Goal: Task Accomplishment & Management: Use online tool/utility

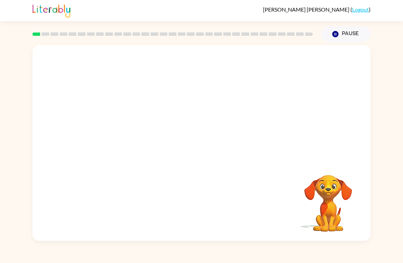
click at [331, 36] on button "Pause Pause" at bounding box center [346, 34] width 50 height 16
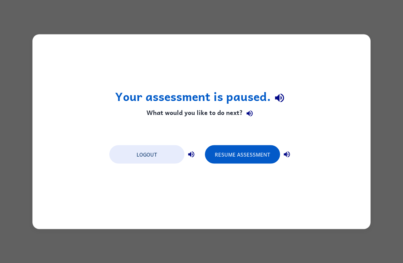
click at [379, 245] on div "Your assessment is paused. What would you like to do next? Logout Resume Assess…" at bounding box center [201, 131] width 403 height 263
click at [379, 244] on div "Your assessment is paused. What would you like to do next? Logout Resume Assess…" at bounding box center [201, 131] width 403 height 263
click at [388, 243] on div "Your assessment is paused. What would you like to do next? Logout Resume Assess…" at bounding box center [201, 131] width 403 height 263
click at [402, 17] on div "Your assessment is paused. What would you like to do next? Logout Resume Assess…" at bounding box center [201, 131] width 403 height 263
click at [247, 153] on button "Resume Assessment" at bounding box center [242, 154] width 75 height 18
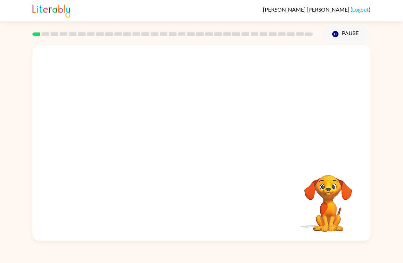
click at [337, 197] on video "Your browser must support playing .mp4 files to use Literably. Please try using…" at bounding box center [328, 199] width 68 height 68
click at [2, 62] on div "Your browser must support playing .mp4 files to use Literably. Please try using…" at bounding box center [201, 141] width 403 height 199
click at [325, 208] on video "Your browser must support playing .mp4 files to use Literably. Please try using…" at bounding box center [328, 199] width 68 height 68
click at [339, 194] on video "Your browser must support playing .mp4 files to use Literably. Please try using…" at bounding box center [328, 199] width 68 height 68
click at [341, 178] on video "Your browser must support playing .mp4 files to use Literably. Please try using…" at bounding box center [328, 199] width 68 height 68
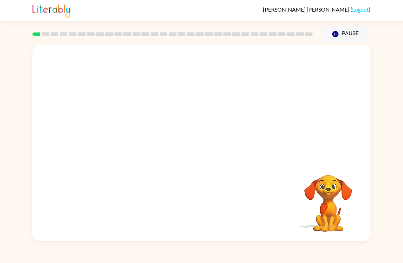
click at [182, 107] on video "Your browser must support playing .mp4 files to use Literably. Please try using…" at bounding box center [201, 103] width 338 height 116
click at [211, 148] on button "button" at bounding box center [202, 146] width 44 height 25
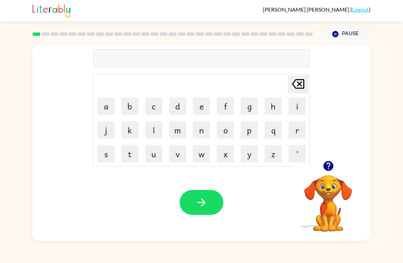
click at [224, 133] on button "o" at bounding box center [225, 130] width 17 height 17
click at [295, 133] on button "r" at bounding box center [297, 130] width 17 height 17
click at [179, 108] on button "d" at bounding box center [177, 106] width 17 height 17
click at [199, 108] on button "e" at bounding box center [201, 106] width 17 height 17
click at [302, 133] on button "r" at bounding box center [297, 130] width 17 height 17
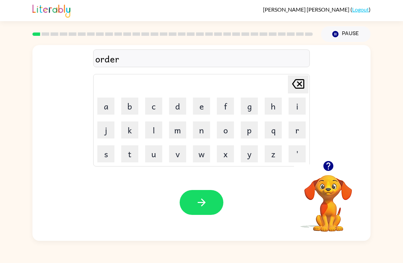
click at [205, 196] on button "button" at bounding box center [202, 202] width 44 height 25
click at [297, 131] on button "r" at bounding box center [297, 130] width 17 height 17
click at [231, 128] on button "o" at bounding box center [225, 130] width 17 height 17
click at [157, 159] on button "u" at bounding box center [153, 154] width 17 height 17
click at [206, 131] on button "n" at bounding box center [201, 130] width 17 height 17
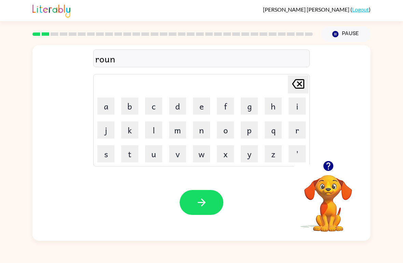
click at [180, 108] on button "d" at bounding box center [177, 106] width 17 height 17
click at [200, 206] on icon "button" at bounding box center [202, 203] width 12 height 12
click at [177, 131] on button "m" at bounding box center [177, 130] width 17 height 17
click at [104, 107] on button "a" at bounding box center [105, 106] width 17 height 17
click at [108, 158] on button "s" at bounding box center [105, 154] width 17 height 17
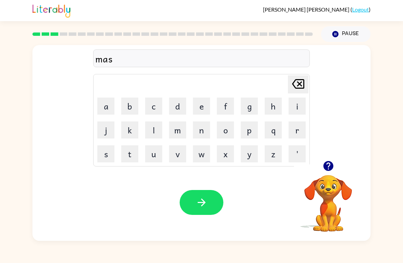
click at [270, 105] on button "h" at bounding box center [273, 106] width 17 height 17
click at [298, 108] on button "i" at bounding box center [297, 106] width 17 height 17
click at [202, 130] on button "n" at bounding box center [201, 130] width 17 height 17
click at [206, 206] on icon "button" at bounding box center [202, 203] width 12 height 12
click at [131, 156] on button "t" at bounding box center [129, 154] width 17 height 17
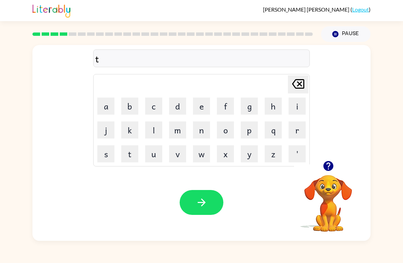
click at [295, 134] on button "r" at bounding box center [297, 130] width 17 height 17
click at [206, 109] on button "e" at bounding box center [201, 106] width 17 height 17
click at [100, 109] on button "a" at bounding box center [105, 106] width 17 height 17
click at [292, 108] on button "i" at bounding box center [297, 106] width 17 height 17
click at [205, 132] on button "n" at bounding box center [201, 130] width 17 height 17
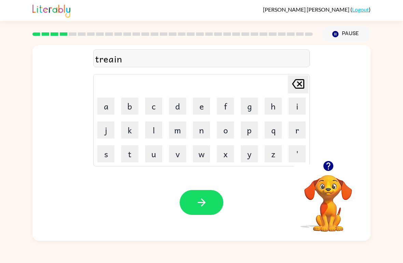
click at [191, 200] on button "button" at bounding box center [202, 202] width 44 height 25
click at [328, 170] on icon "button" at bounding box center [329, 166] width 12 height 12
click at [174, 108] on button "d" at bounding box center [177, 106] width 17 height 17
click at [298, 108] on button "i" at bounding box center [297, 106] width 17 height 17
click at [228, 108] on button "f" at bounding box center [225, 106] width 17 height 17
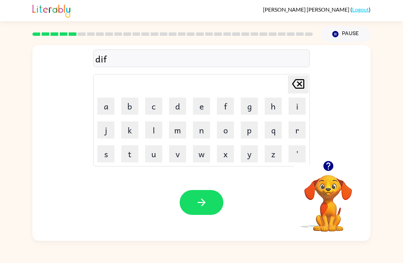
click at [203, 108] on button "e" at bounding box center [201, 106] width 17 height 17
click at [204, 131] on button "n" at bounding box center [201, 130] width 17 height 17
click at [107, 152] on button "s" at bounding box center [105, 154] width 17 height 17
click at [289, 109] on button "i" at bounding box center [297, 106] width 17 height 17
click at [227, 106] on button "f" at bounding box center [225, 106] width 17 height 17
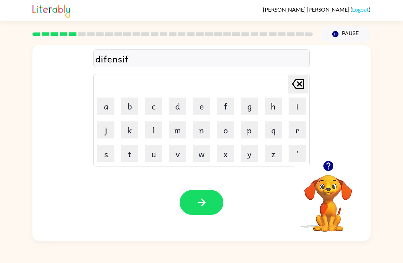
click at [193, 207] on button "button" at bounding box center [202, 202] width 44 height 25
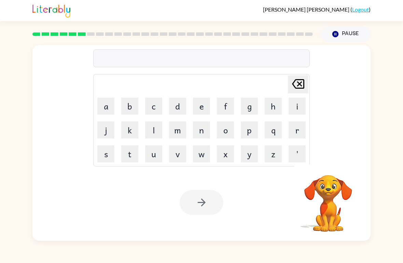
click at [179, 157] on button "v" at bounding box center [177, 154] width 17 height 17
click at [113, 102] on button "a" at bounding box center [105, 106] width 17 height 17
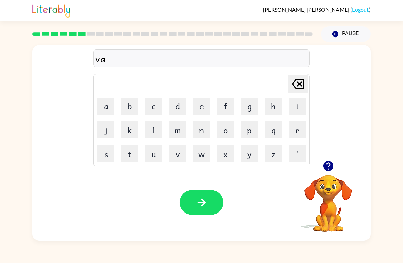
click at [154, 106] on button "c" at bounding box center [153, 106] width 17 height 17
click at [106, 108] on button "a" at bounding box center [105, 106] width 17 height 17
click at [133, 153] on button "t" at bounding box center [129, 154] width 17 height 17
click at [298, 109] on button "i" at bounding box center [297, 106] width 17 height 17
click at [226, 131] on button "o" at bounding box center [225, 130] width 17 height 17
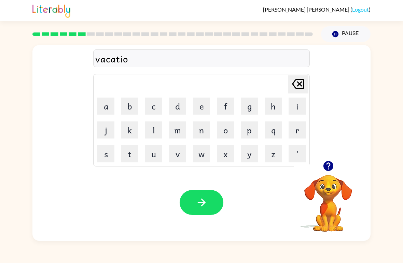
click at [204, 136] on button "n" at bounding box center [201, 130] width 17 height 17
click at [194, 198] on button "button" at bounding box center [202, 202] width 44 height 25
click at [253, 130] on button "p" at bounding box center [249, 130] width 17 height 17
click at [229, 134] on button "o" at bounding box center [225, 130] width 17 height 17
click at [178, 108] on button "d" at bounding box center [177, 106] width 17 height 17
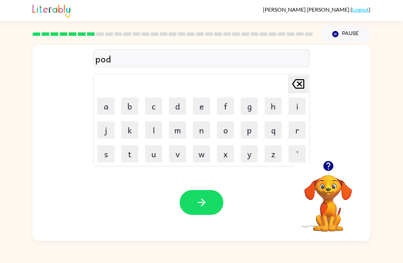
click at [203, 109] on button "e" at bounding box center [201, 106] width 17 height 17
click at [151, 137] on button "l" at bounding box center [153, 130] width 17 height 17
click at [198, 192] on button "button" at bounding box center [202, 202] width 44 height 25
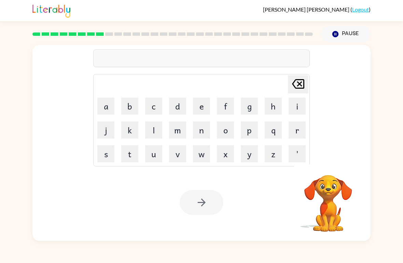
click at [181, 132] on button "m" at bounding box center [177, 130] width 17 height 17
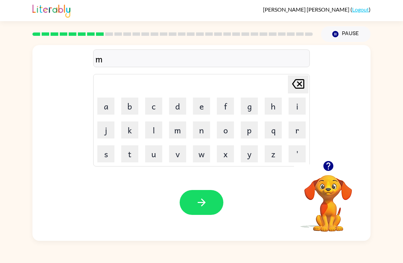
click at [294, 110] on button "i" at bounding box center [297, 106] width 17 height 17
click at [298, 134] on button "r" at bounding box center [297, 130] width 17 height 17
click at [296, 108] on button "i" at bounding box center [297, 106] width 17 height 17
click at [156, 107] on button "c" at bounding box center [153, 106] width 17 height 17
click at [229, 131] on button "o" at bounding box center [225, 130] width 17 height 17
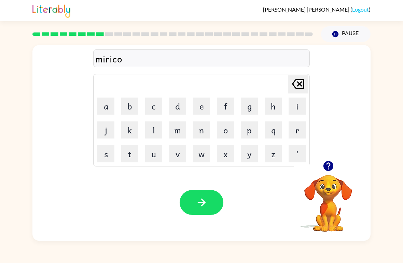
click at [152, 132] on button "l" at bounding box center [153, 130] width 17 height 17
click at [199, 197] on button "button" at bounding box center [202, 202] width 44 height 25
click at [178, 132] on button "m" at bounding box center [177, 130] width 17 height 17
click at [296, 106] on button "i" at bounding box center [297, 106] width 17 height 17
click at [209, 132] on button "n" at bounding box center [201, 130] width 17 height 17
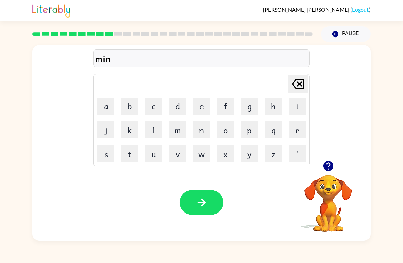
click at [180, 134] on button "m" at bounding box center [177, 130] width 17 height 17
click at [231, 133] on button "o" at bounding box center [225, 130] width 17 height 17
click at [299, 131] on button "r" at bounding box center [297, 130] width 17 height 17
click at [202, 130] on button "n" at bounding box center [201, 130] width 17 height 17
click at [294, 109] on button "i" at bounding box center [297, 106] width 17 height 17
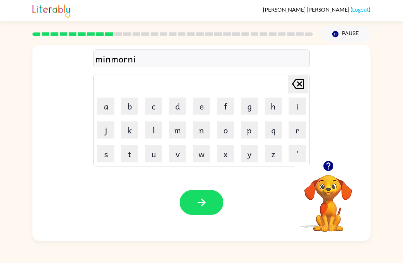
click at [254, 107] on button "g" at bounding box center [249, 106] width 17 height 17
click at [194, 201] on button "button" at bounding box center [202, 202] width 44 height 25
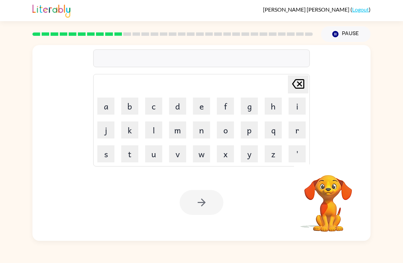
click at [176, 109] on button "d" at bounding box center [177, 106] width 17 height 17
click at [298, 109] on button "i" at bounding box center [297, 106] width 17 height 17
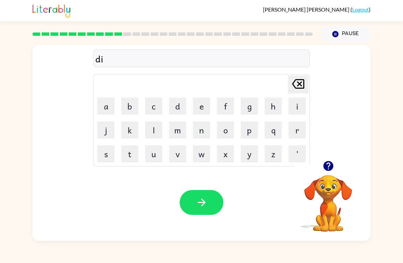
click at [107, 154] on button "s" at bounding box center [105, 154] width 17 height 17
click at [130, 153] on button "t" at bounding box center [129, 154] width 17 height 17
click at [231, 138] on button "o" at bounding box center [225, 130] width 17 height 17
click at [106, 157] on button "s" at bounding box center [105, 154] width 17 height 17
click at [188, 201] on button "button" at bounding box center [202, 202] width 44 height 25
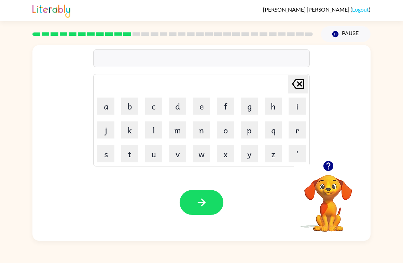
click at [297, 130] on button "r" at bounding box center [297, 130] width 17 height 17
click at [225, 136] on button "o" at bounding box center [225, 130] width 17 height 17
click at [178, 108] on button "d" at bounding box center [177, 106] width 17 height 17
click at [203, 110] on button "e" at bounding box center [201, 106] width 17 height 17
click at [199, 200] on icon "button" at bounding box center [202, 203] width 12 height 12
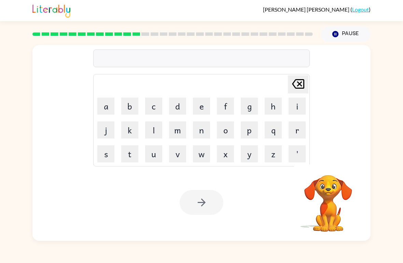
click at [109, 105] on button "a" at bounding box center [105, 106] width 17 height 17
click at [254, 105] on button "g" at bounding box center [249, 106] width 17 height 17
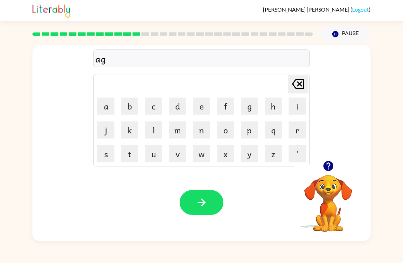
click at [296, 133] on button "r" at bounding box center [297, 130] width 17 height 17
click at [200, 109] on button "e" at bounding box center [201, 106] width 17 height 17
click at [106, 110] on button "a" at bounding box center [105, 106] width 17 height 17
click at [177, 111] on button "d" at bounding box center [177, 106] width 17 height 17
click at [205, 108] on button "e" at bounding box center [201, 106] width 17 height 17
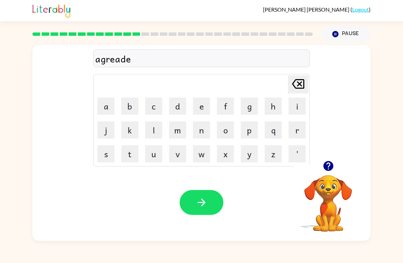
click at [198, 207] on icon "button" at bounding box center [202, 203] width 12 height 12
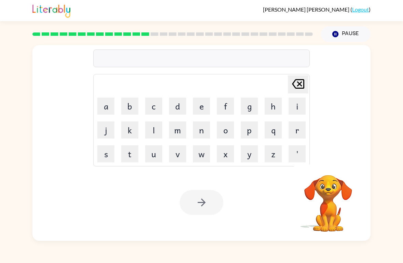
click at [177, 129] on button "m" at bounding box center [177, 130] width 17 height 17
click at [99, 105] on button "a" at bounding box center [105, 106] width 17 height 17
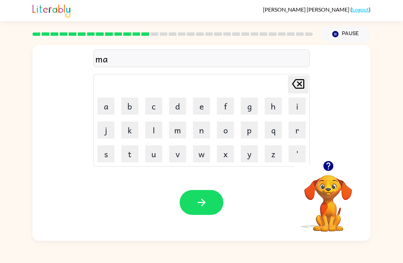
click at [253, 110] on button "g" at bounding box center [249, 106] width 17 height 17
click at [301, 88] on icon at bounding box center [298, 84] width 12 height 10
click at [156, 106] on button "c" at bounding box center [153, 106] width 17 height 17
click at [126, 132] on button "k" at bounding box center [129, 130] width 17 height 17
click at [203, 130] on button "n" at bounding box center [201, 130] width 17 height 17
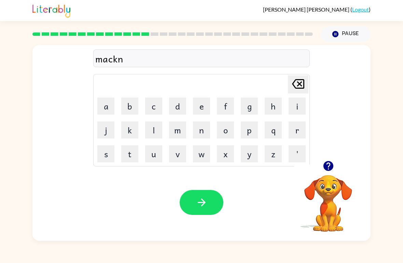
click at [198, 108] on button "e" at bounding box center [201, 106] width 17 height 17
click at [103, 152] on button "s" at bounding box center [105, 154] width 17 height 17
click at [192, 198] on button "button" at bounding box center [202, 202] width 44 height 25
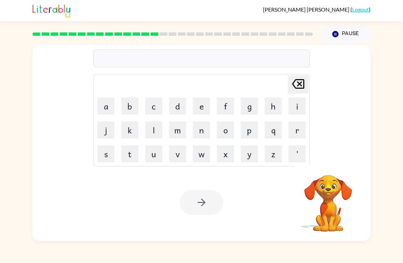
click at [130, 106] on button "b" at bounding box center [129, 106] width 17 height 17
click at [231, 130] on button "o" at bounding box center [225, 130] width 17 height 17
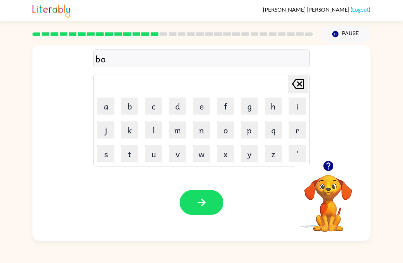
click at [153, 157] on button "u" at bounding box center [153, 154] width 17 height 17
click at [200, 131] on button "n" at bounding box center [201, 130] width 17 height 17
click at [226, 130] on button "o" at bounding box center [225, 130] width 17 height 17
click at [108, 152] on button "s" at bounding box center [105, 154] width 17 height 17
click at [186, 204] on button "button" at bounding box center [202, 202] width 44 height 25
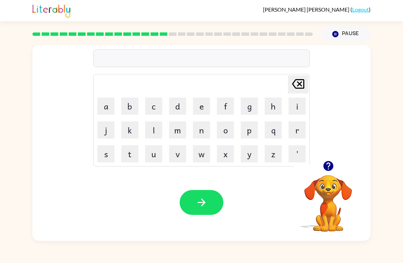
click at [329, 170] on icon "button" at bounding box center [328, 166] width 10 height 10
click at [108, 157] on button "s" at bounding box center [105, 154] width 17 height 17
click at [154, 154] on button "u" at bounding box center [153, 154] width 17 height 17
click at [225, 133] on button "o" at bounding box center [225, 130] width 17 height 17
click at [297, 133] on button "r" at bounding box center [297, 130] width 17 height 17
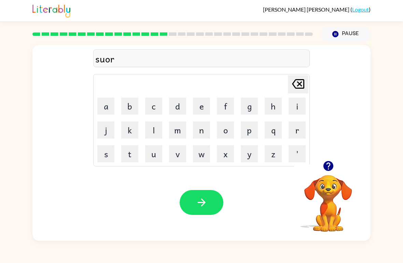
click at [198, 134] on button "n" at bounding box center [201, 130] width 17 height 17
click at [206, 195] on button "button" at bounding box center [202, 202] width 44 height 25
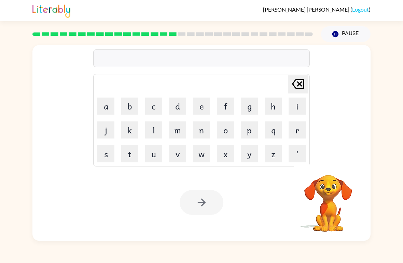
click at [295, 131] on button "r" at bounding box center [297, 130] width 17 height 17
click at [107, 108] on button "a" at bounding box center [105, 106] width 17 height 17
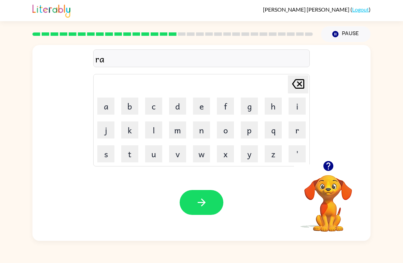
click at [206, 205] on icon "button" at bounding box center [202, 203] width 12 height 12
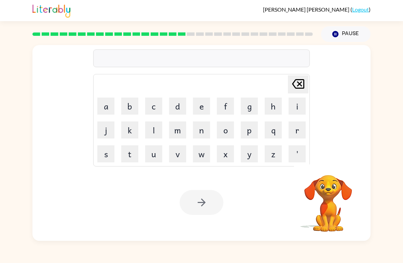
click at [183, 35] on rect at bounding box center [182, 33] width 8 height 3
click at [127, 111] on button "b" at bounding box center [129, 106] width 17 height 17
click at [298, 134] on button "r" at bounding box center [297, 130] width 17 height 17
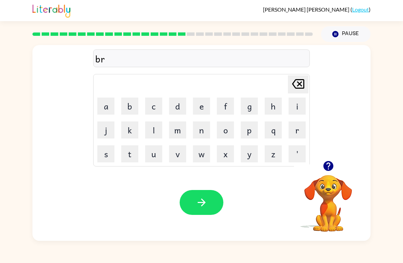
click at [299, 111] on button "i" at bounding box center [297, 106] width 17 height 17
click at [178, 131] on button "m" at bounding box center [177, 130] width 17 height 17
click at [298, 108] on button "i" at bounding box center [297, 106] width 17 height 17
click at [206, 135] on button "n" at bounding box center [201, 130] width 17 height 17
click at [253, 107] on button "g" at bounding box center [249, 106] width 17 height 17
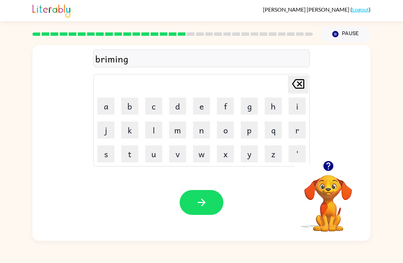
click at [191, 195] on button "button" at bounding box center [202, 202] width 44 height 25
click at [292, 131] on button "r" at bounding box center [297, 130] width 17 height 17
click at [299, 108] on button "i" at bounding box center [297, 106] width 17 height 17
click at [103, 156] on button "s" at bounding box center [105, 154] width 17 height 17
click at [157, 103] on button "c" at bounding box center [153, 106] width 17 height 17
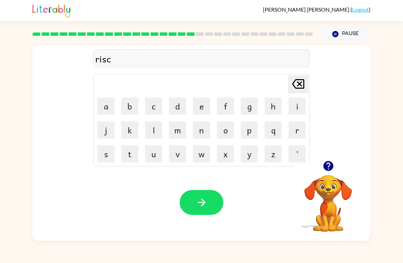
click at [303, 106] on button "i" at bounding box center [297, 106] width 17 height 17
click at [200, 107] on button "e" at bounding box center [201, 106] width 17 height 17
click at [105, 158] on button "s" at bounding box center [105, 154] width 17 height 17
click at [121, 156] on button "t" at bounding box center [129, 154] width 17 height 17
click at [120, 155] on td "t" at bounding box center [129, 154] width 23 height 23
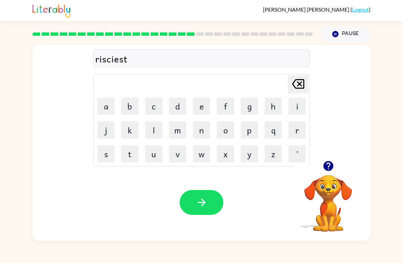
click at [213, 204] on button "button" at bounding box center [202, 202] width 44 height 25
click at [227, 130] on button "o" at bounding box center [225, 130] width 17 height 17
click at [152, 158] on button "u" at bounding box center [153, 154] width 17 height 17
click at [295, 132] on button "r" at bounding box center [297, 130] width 17 height 17
click at [123, 155] on button "t" at bounding box center [129, 154] width 17 height 17
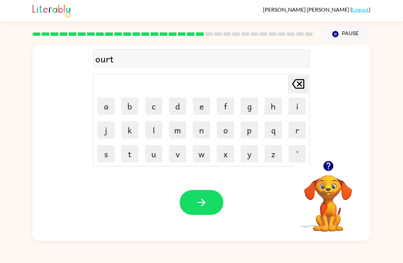
click at [155, 153] on button "u" at bounding box center [153, 154] width 17 height 17
click at [206, 108] on button "e" at bounding box center [201, 106] width 17 height 17
click at [252, 156] on button "y" at bounding box center [249, 154] width 17 height 17
click at [197, 199] on icon "button" at bounding box center [202, 203] width 12 height 12
click at [335, 164] on button "button" at bounding box center [328, 166] width 17 height 17
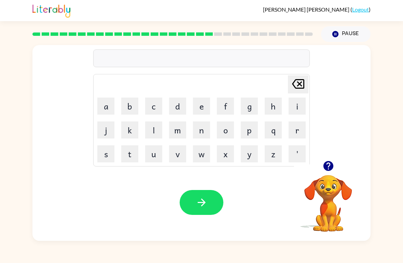
click at [227, 109] on button "f" at bounding box center [225, 106] width 17 height 17
click at [232, 131] on button "o" at bounding box center [225, 130] width 17 height 17
click at [153, 131] on button "l" at bounding box center [153, 130] width 17 height 17
click at [157, 129] on button "l" at bounding box center [153, 130] width 17 height 17
click at [230, 131] on button "o" at bounding box center [225, 130] width 17 height 17
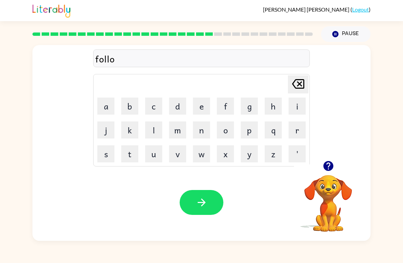
click at [199, 156] on button "w" at bounding box center [201, 154] width 17 height 17
click at [212, 205] on button "button" at bounding box center [202, 202] width 44 height 25
click at [328, 183] on video "Your browser must support playing .mp4 files to use Literably. Please try using…" at bounding box center [328, 199] width 68 height 68
click at [324, 163] on icon "button" at bounding box center [329, 166] width 12 height 12
click at [210, 198] on button "button" at bounding box center [202, 202] width 44 height 25
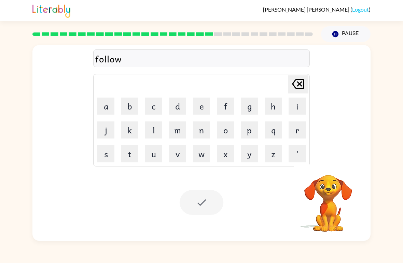
click at [205, 203] on div at bounding box center [202, 202] width 44 height 25
click at [203, 208] on div at bounding box center [202, 202] width 44 height 25
click at [205, 208] on div at bounding box center [202, 202] width 44 height 25
click at [296, 87] on icon "[PERSON_NAME] last character input" at bounding box center [298, 84] width 16 height 16
click at [205, 159] on button "w" at bounding box center [201, 154] width 17 height 17
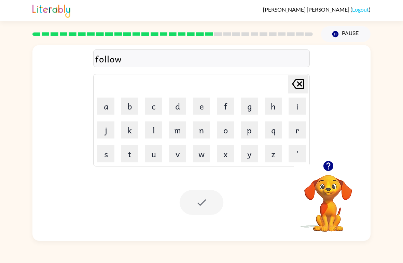
click at [224, 212] on div "Your browser must support playing .mp4 files to use Literably. Please try using…" at bounding box center [201, 202] width 338 height 77
click at [215, 208] on div at bounding box center [202, 202] width 44 height 25
click at [208, 207] on div at bounding box center [202, 202] width 44 height 25
click at [327, 175] on button "button" at bounding box center [328, 166] width 17 height 17
click at [333, 35] on icon "button" at bounding box center [336, 34] width 6 height 6
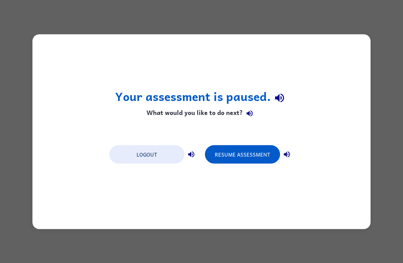
click at [192, 201] on div "Your assessment is paused. What would you like to do next? Logout Resume Assess…" at bounding box center [201, 131] width 338 height 195
click at [223, 158] on button "Resume Assessment" at bounding box center [242, 154] width 75 height 18
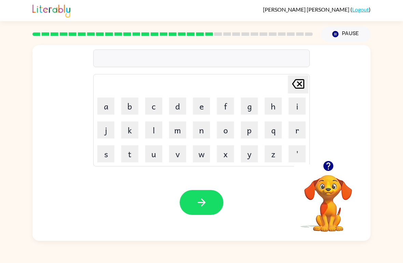
click at [224, 104] on button "f" at bounding box center [225, 106] width 17 height 17
click at [225, 125] on button "o" at bounding box center [225, 130] width 17 height 17
click at [156, 127] on button "l" at bounding box center [153, 130] width 17 height 17
click at [200, 155] on button "w" at bounding box center [201, 154] width 17 height 17
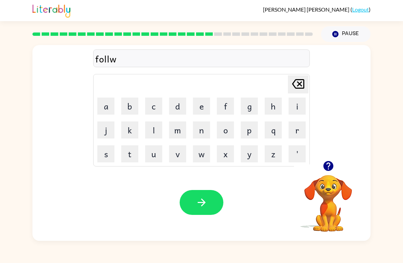
click at [198, 209] on button "button" at bounding box center [202, 202] width 44 height 25
click at [332, 162] on icon "button" at bounding box center [329, 166] width 12 height 12
click at [110, 151] on button "s" at bounding box center [105, 154] width 17 height 17
click at [202, 106] on button "e" at bounding box center [201, 106] width 17 height 17
click at [200, 132] on button "n" at bounding box center [201, 130] width 17 height 17
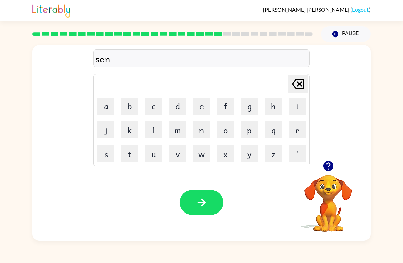
click at [130, 154] on button "t" at bounding box center [129, 154] width 17 height 17
click at [203, 106] on button "e" at bounding box center [201, 106] width 17 height 17
click at [249, 132] on button "p" at bounding box center [249, 130] width 17 height 17
click at [298, 106] on button "i" at bounding box center [297, 106] width 17 height 17
click at [178, 107] on button "d" at bounding box center [177, 106] width 17 height 17
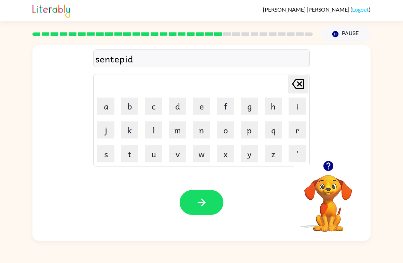
click at [198, 206] on icon "button" at bounding box center [202, 203] width 12 height 12
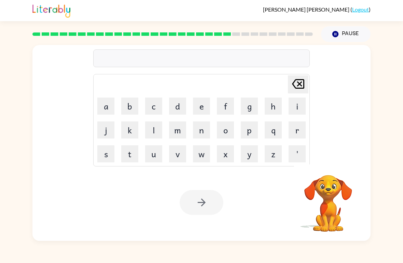
click at [104, 155] on button "s" at bounding box center [105, 154] width 17 height 17
click at [201, 106] on button "e" at bounding box center [201, 106] width 17 height 17
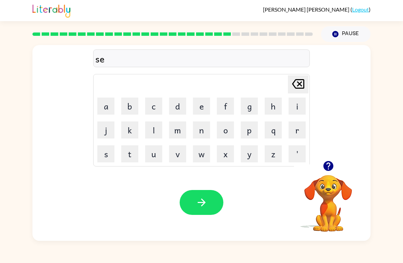
click at [105, 153] on button "s" at bounding box center [105, 154] width 17 height 17
click at [128, 157] on button "t" at bounding box center [129, 154] width 17 height 17
click at [203, 109] on button "e" at bounding box center [201, 106] width 17 height 17
click at [297, 109] on button "i" at bounding box center [297, 106] width 17 height 17
click at [201, 135] on button "n" at bounding box center [201, 130] width 17 height 17
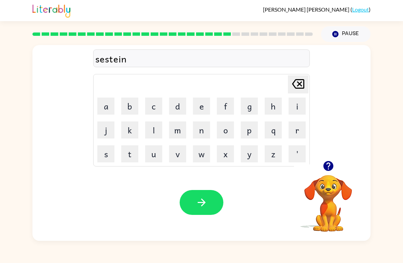
click at [197, 205] on icon "button" at bounding box center [202, 203] width 12 height 12
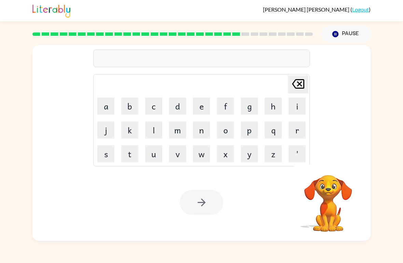
click at [228, 108] on button "f" at bounding box center [225, 106] width 17 height 17
click at [231, 131] on button "o" at bounding box center [225, 130] width 17 height 17
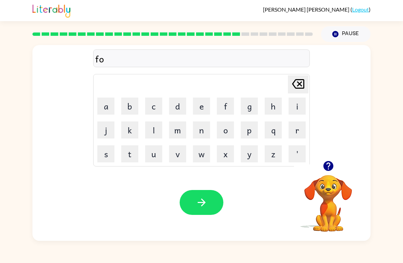
click at [206, 154] on button "w" at bounding box center [201, 154] width 17 height 17
click at [230, 134] on button "o" at bounding box center [225, 130] width 17 height 17
click at [181, 98] on button "d" at bounding box center [177, 106] width 17 height 17
click at [197, 189] on div "Your browser must support playing .mp4 files to use Literably. Please try using…" at bounding box center [201, 202] width 338 height 77
click at [202, 208] on icon "button" at bounding box center [202, 203] width 12 height 12
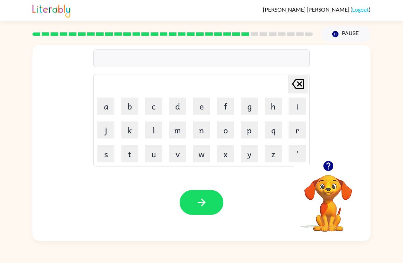
click at [333, 168] on icon "button" at bounding box center [328, 166] width 10 height 10
click at [295, 125] on button "r" at bounding box center [297, 130] width 17 height 17
click at [299, 108] on button "i" at bounding box center [297, 106] width 17 height 17
click at [153, 134] on button "l" at bounding box center [153, 130] width 17 height 17
click at [107, 106] on button "a" at bounding box center [105, 106] width 17 height 17
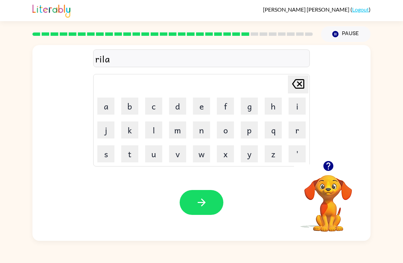
click at [180, 107] on button "d" at bounding box center [177, 106] width 17 height 17
click at [204, 105] on button "e" at bounding box center [201, 106] width 17 height 17
click at [172, 107] on button "d" at bounding box center [177, 106] width 17 height 17
click at [189, 211] on button "button" at bounding box center [202, 202] width 44 height 25
click at [249, 109] on button "g" at bounding box center [249, 106] width 17 height 17
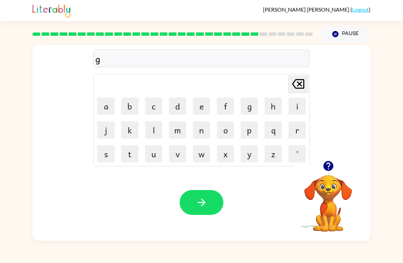
click at [229, 132] on button "o" at bounding box center [225, 130] width 17 height 17
click at [130, 105] on button "b" at bounding box center [129, 106] width 17 height 17
click at [155, 128] on button "l" at bounding box center [153, 130] width 17 height 17
click at [295, 106] on button "i" at bounding box center [297, 106] width 17 height 17
click at [201, 133] on button "n" at bounding box center [201, 130] width 17 height 17
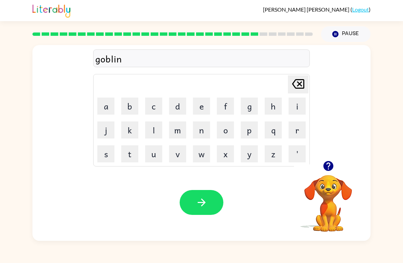
click at [248, 108] on button "g" at bounding box center [249, 106] width 17 height 17
click at [187, 205] on button "button" at bounding box center [202, 202] width 44 height 25
click at [152, 133] on button "l" at bounding box center [153, 130] width 17 height 17
click at [227, 132] on button "o" at bounding box center [225, 130] width 17 height 17
click at [181, 132] on button "m" at bounding box center [177, 130] width 17 height 17
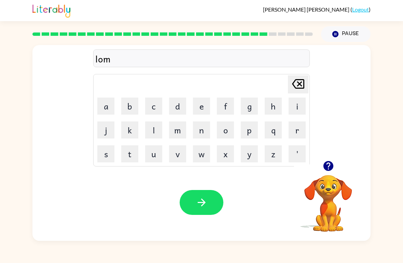
click at [128, 103] on button "b" at bounding box center [129, 106] width 17 height 17
click at [204, 110] on button "e" at bounding box center [201, 106] width 17 height 17
click at [301, 129] on button "r" at bounding box center [297, 130] width 17 height 17
click at [154, 133] on button "l" at bounding box center [153, 130] width 17 height 17
click at [154, 132] on button "l" at bounding box center [153, 130] width 17 height 17
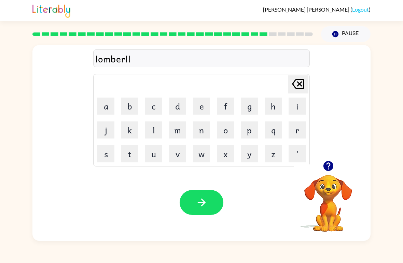
click at [108, 104] on button "a" at bounding box center [105, 106] width 17 height 17
click at [152, 108] on button "c" at bounding box center [153, 106] width 17 height 17
click at [128, 130] on button "k" at bounding box center [129, 130] width 17 height 17
click at [201, 204] on icon "button" at bounding box center [202, 203] width 12 height 12
click at [247, 130] on button "p" at bounding box center [249, 130] width 17 height 17
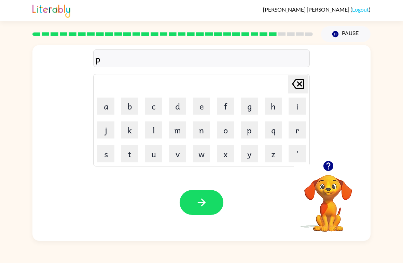
click at [294, 109] on button "i" at bounding box center [297, 106] width 17 height 17
click at [203, 107] on button "e" at bounding box center [201, 106] width 17 height 17
click at [298, 134] on button "r" at bounding box center [297, 130] width 17 height 17
click at [102, 152] on button "s" at bounding box center [105, 154] width 17 height 17
click at [197, 214] on button "button" at bounding box center [202, 202] width 44 height 25
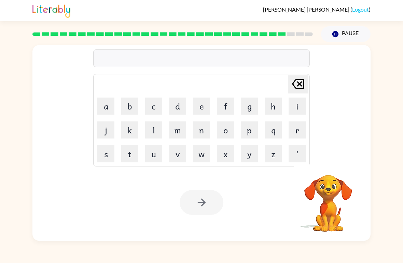
click at [106, 158] on button "s" at bounding box center [105, 154] width 17 height 17
click at [298, 84] on icon "[PERSON_NAME] last character input" at bounding box center [298, 84] width 16 height 16
click at [129, 155] on button "t" at bounding box center [129, 154] width 17 height 17
click at [274, 108] on button "h" at bounding box center [273, 106] width 17 height 17
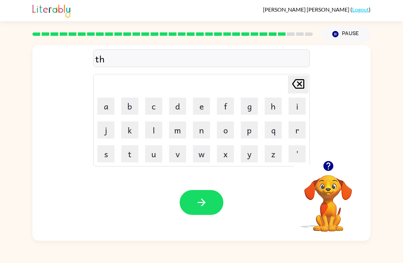
click at [297, 108] on button "i" at bounding box center [297, 106] width 17 height 17
click at [181, 129] on button "m" at bounding box center [177, 130] width 17 height 17
click at [196, 205] on icon "button" at bounding box center [202, 203] width 12 height 12
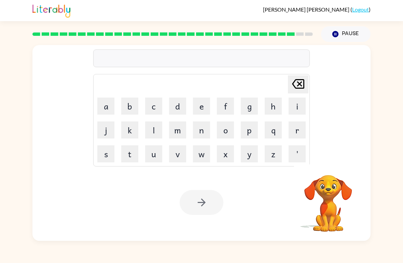
click at [108, 155] on button "s" at bounding box center [105, 154] width 17 height 17
click at [228, 129] on button "o" at bounding box center [225, 130] width 17 height 17
click at [179, 153] on button "v" at bounding box center [177, 154] width 17 height 17
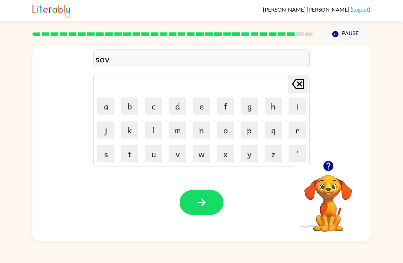
click at [199, 109] on button "e" at bounding box center [201, 106] width 17 height 17
click at [293, 128] on button "r" at bounding box center [297, 130] width 17 height 17
click at [200, 156] on button "w" at bounding box center [201, 154] width 17 height 17
click at [200, 108] on button "e" at bounding box center [201, 106] width 17 height 17
click at [294, 133] on button "r" at bounding box center [297, 130] width 17 height 17
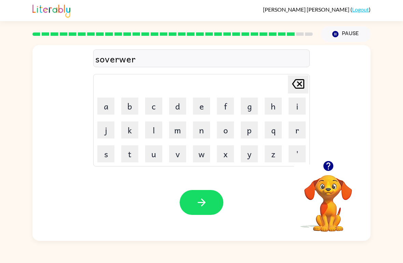
click at [200, 207] on icon "button" at bounding box center [202, 203] width 12 height 12
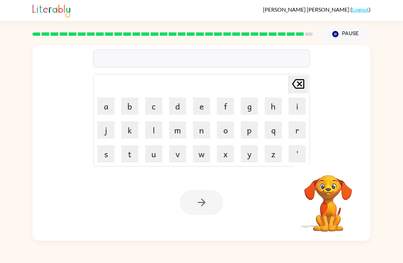
click at [225, 103] on button "f" at bounding box center [225, 106] width 17 height 17
click at [291, 133] on button "r" at bounding box center [297, 130] width 17 height 17
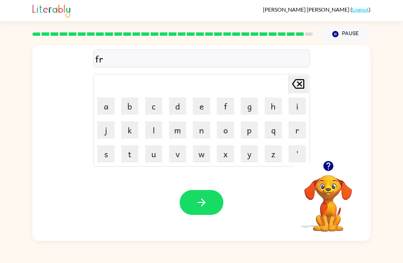
click at [202, 110] on button "e" at bounding box center [201, 106] width 17 height 17
click at [110, 105] on button "a" at bounding box center [105, 106] width 17 height 17
click at [182, 106] on button "d" at bounding box center [177, 106] width 17 height 17
click at [205, 112] on button "e" at bounding box center [201, 106] width 17 height 17
click at [201, 195] on button "button" at bounding box center [202, 202] width 44 height 25
